Goal: Task Accomplishment & Management: Use online tool/utility

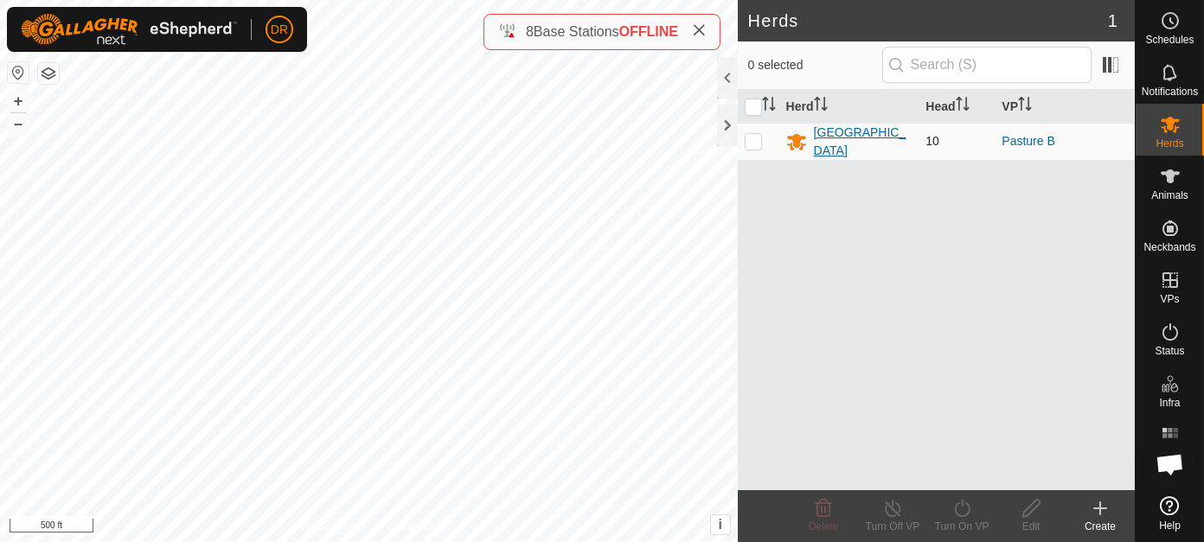
click at [836, 141] on div "[GEOGRAPHIC_DATA]" at bounding box center [863, 142] width 99 height 36
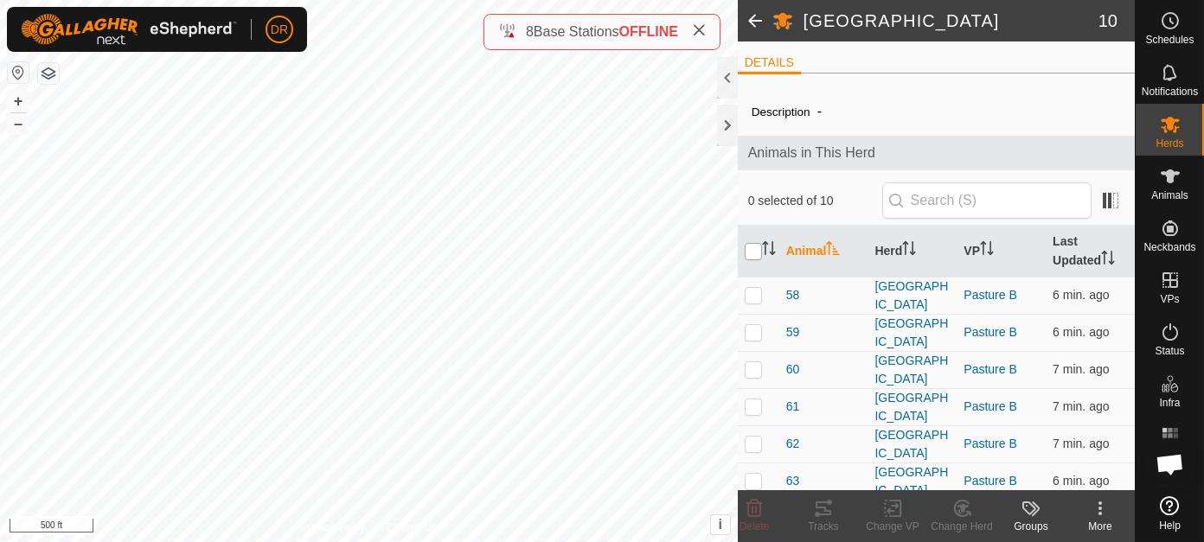
click at [751, 252] on input "checkbox" at bounding box center [752, 251] width 17 height 17
checkbox input "true"
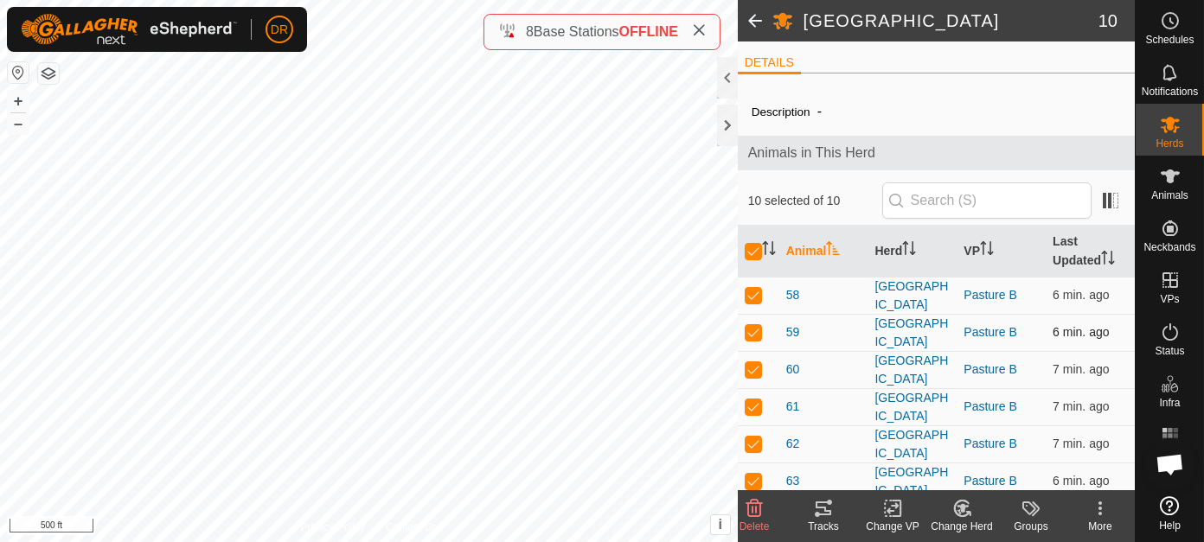
checkbox input "true"
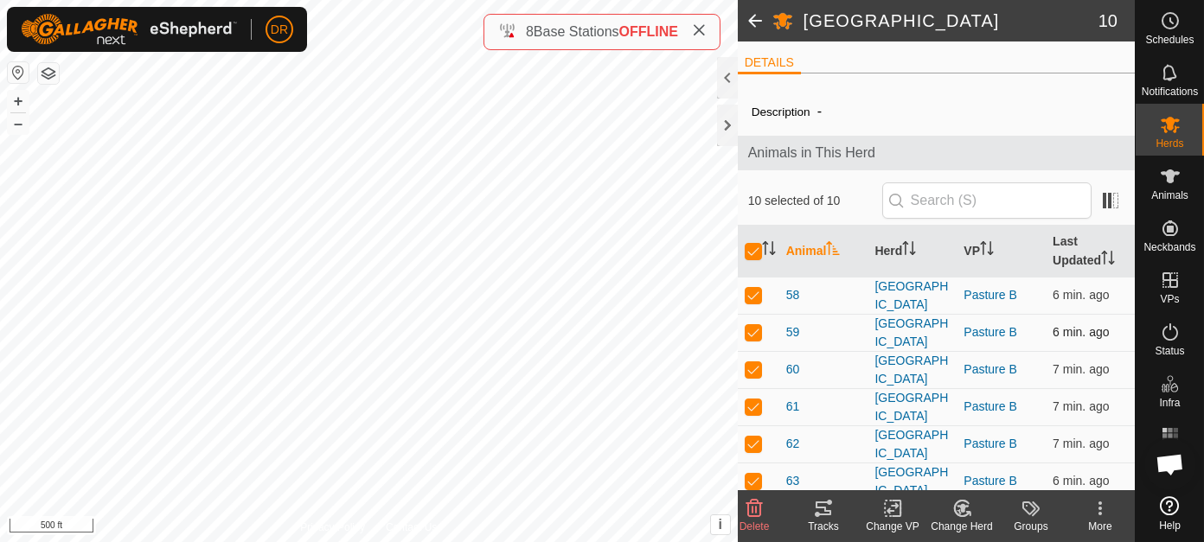
checkbox input "true"
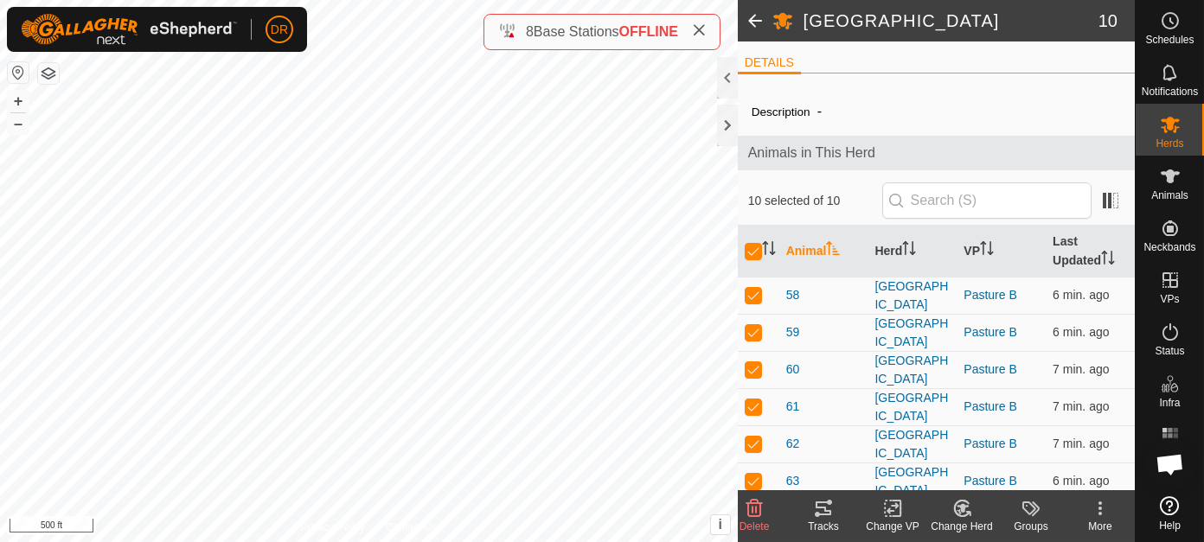
click at [827, 509] on icon at bounding box center [823, 508] width 21 height 21
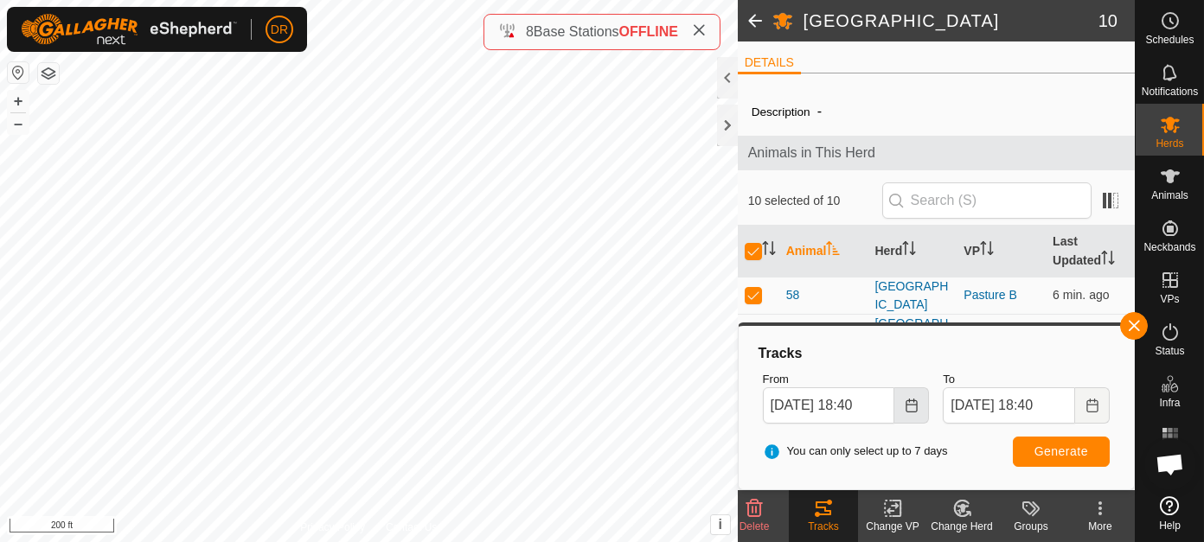
click at [908, 413] on button "Choose Date" at bounding box center [911, 405] width 35 height 36
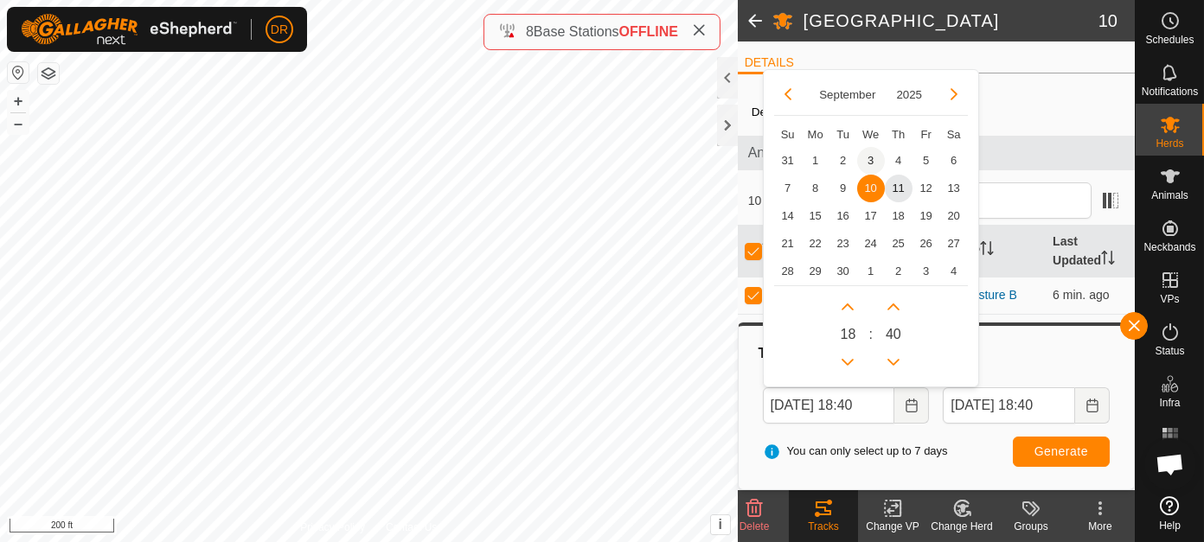
click at [866, 155] on span "3" at bounding box center [871, 161] width 28 height 28
type input "[DATE] 18:40"
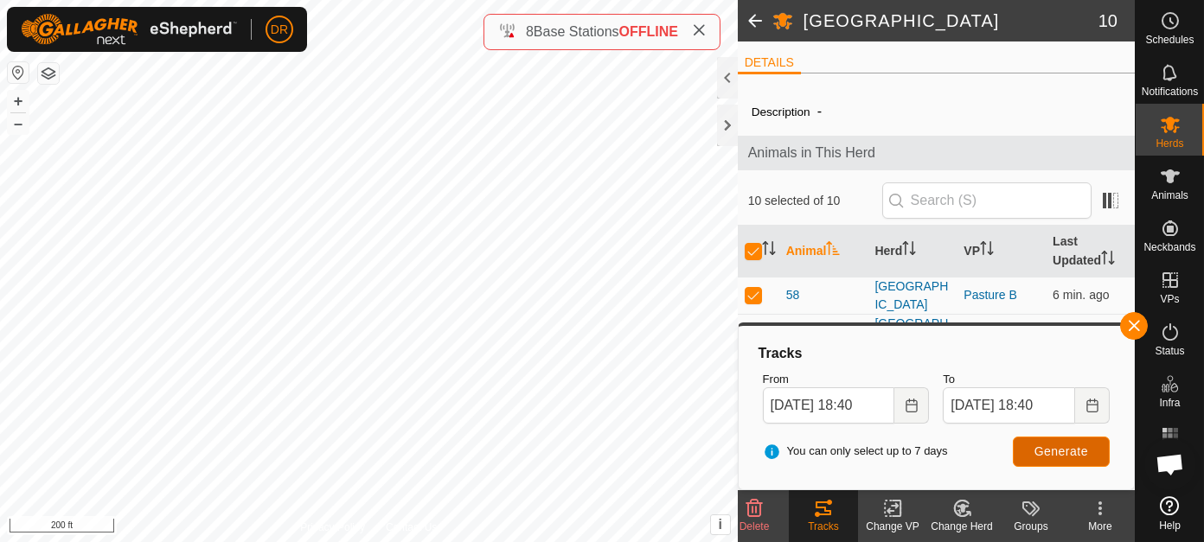
scroll to position [0, 0]
click at [1074, 454] on span "Generate" at bounding box center [1061, 451] width 54 height 14
